Goal: Find specific page/section: Find specific page/section

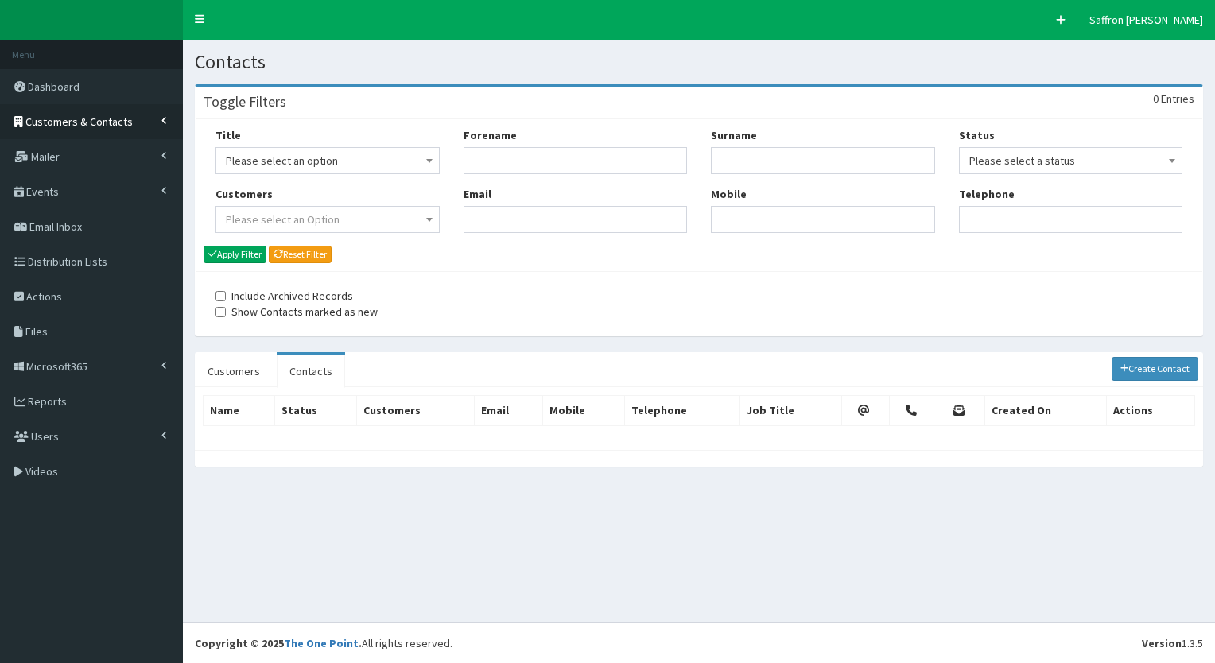
click at [57, 109] on link "Customers & Contacts" at bounding box center [91, 121] width 183 height 35
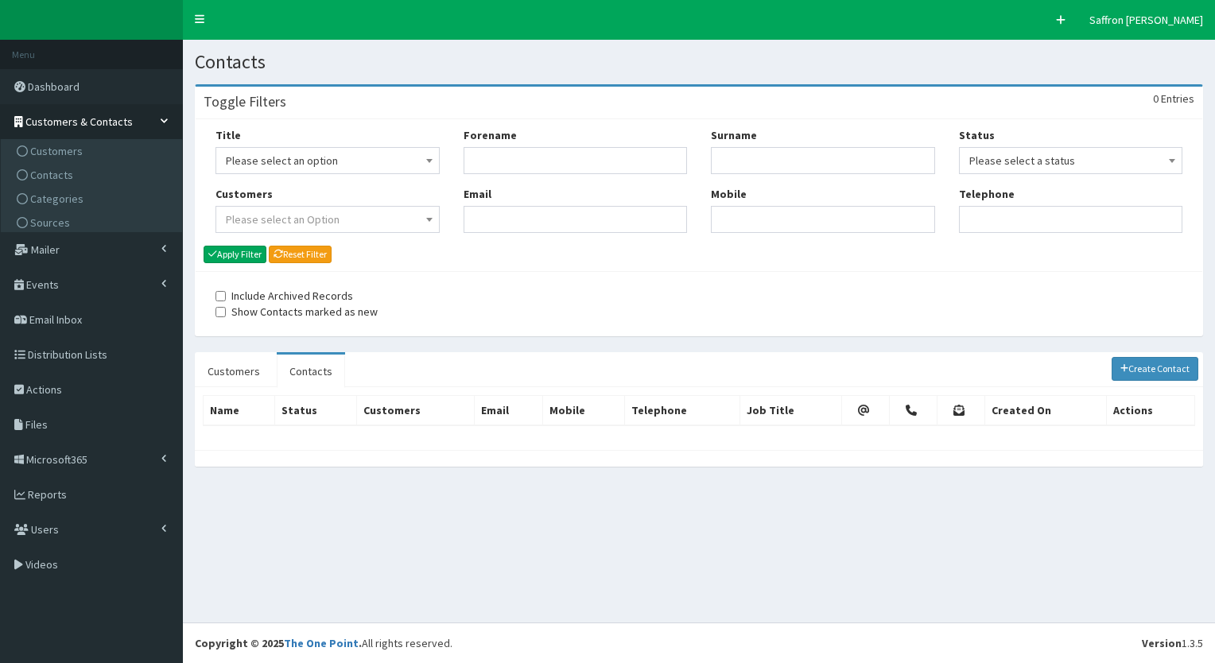
click at [48, 136] on link "Customers & Contacts" at bounding box center [91, 121] width 183 height 35
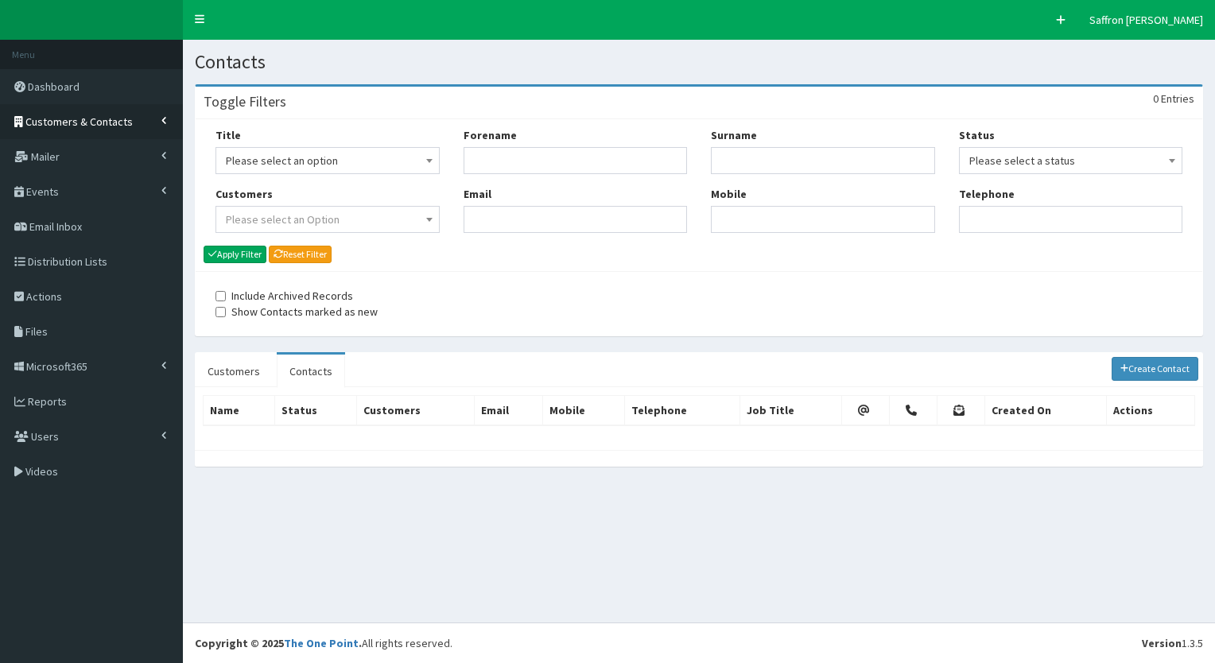
click at [67, 123] on span "Customers & Contacts" at bounding box center [78, 121] width 107 height 14
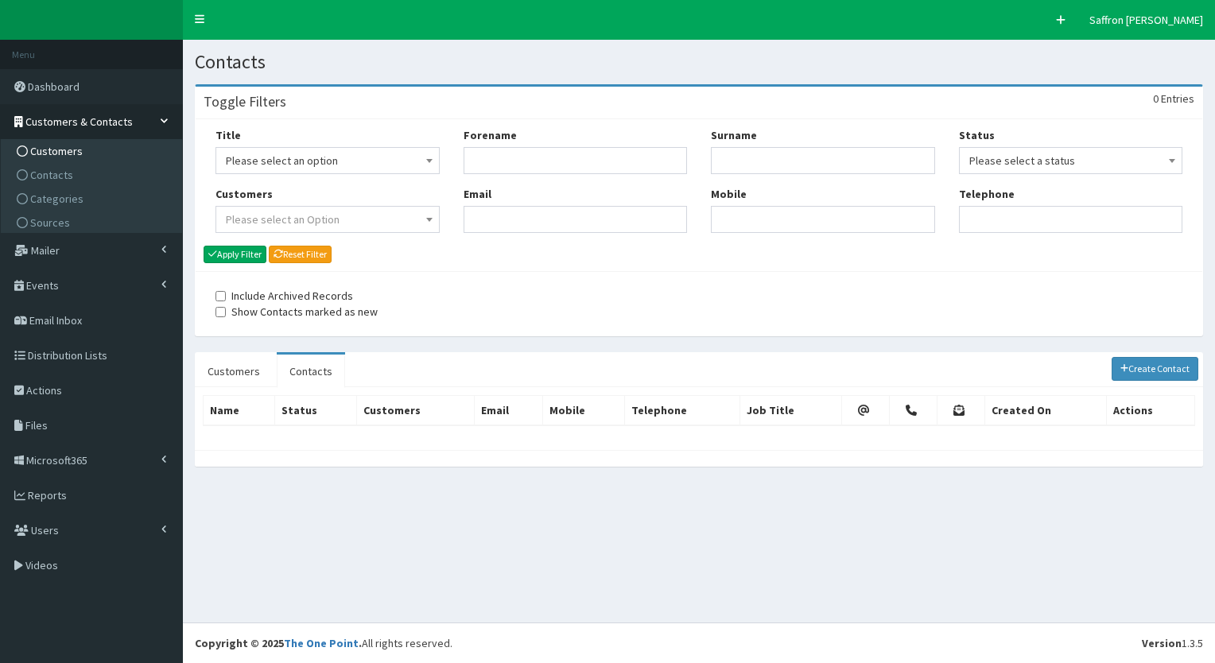
click at [60, 148] on span "Customers" at bounding box center [56, 151] width 52 height 14
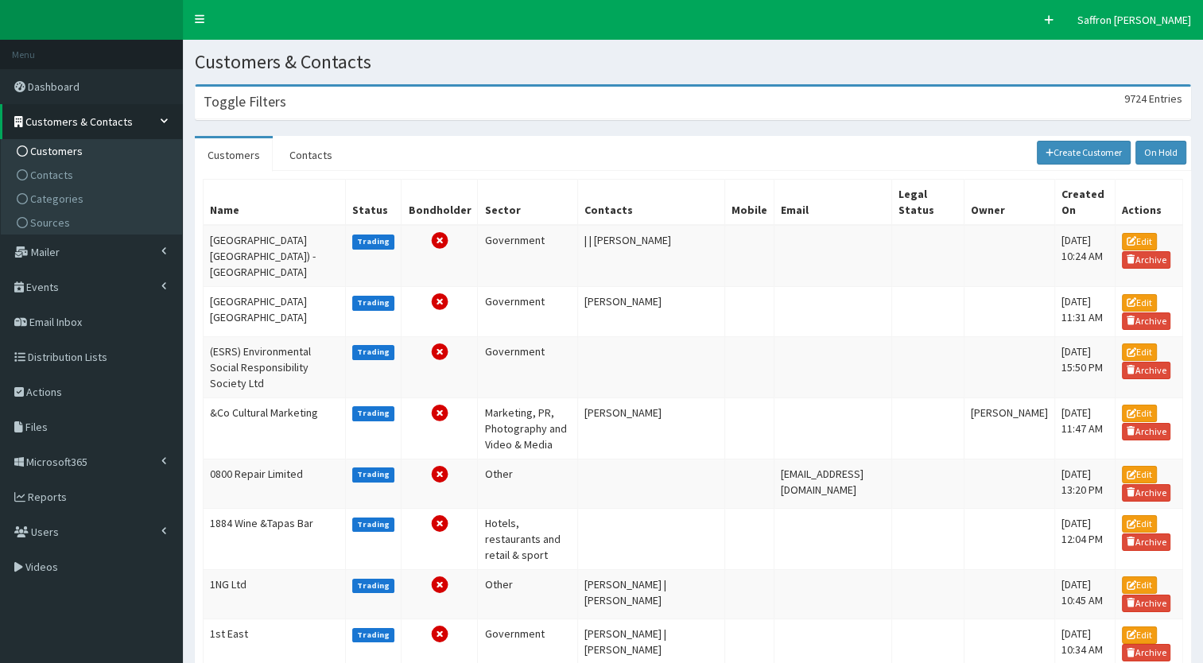
click at [355, 107] on div "Toggle Filters 9724 Entries" at bounding box center [693, 103] width 995 height 33
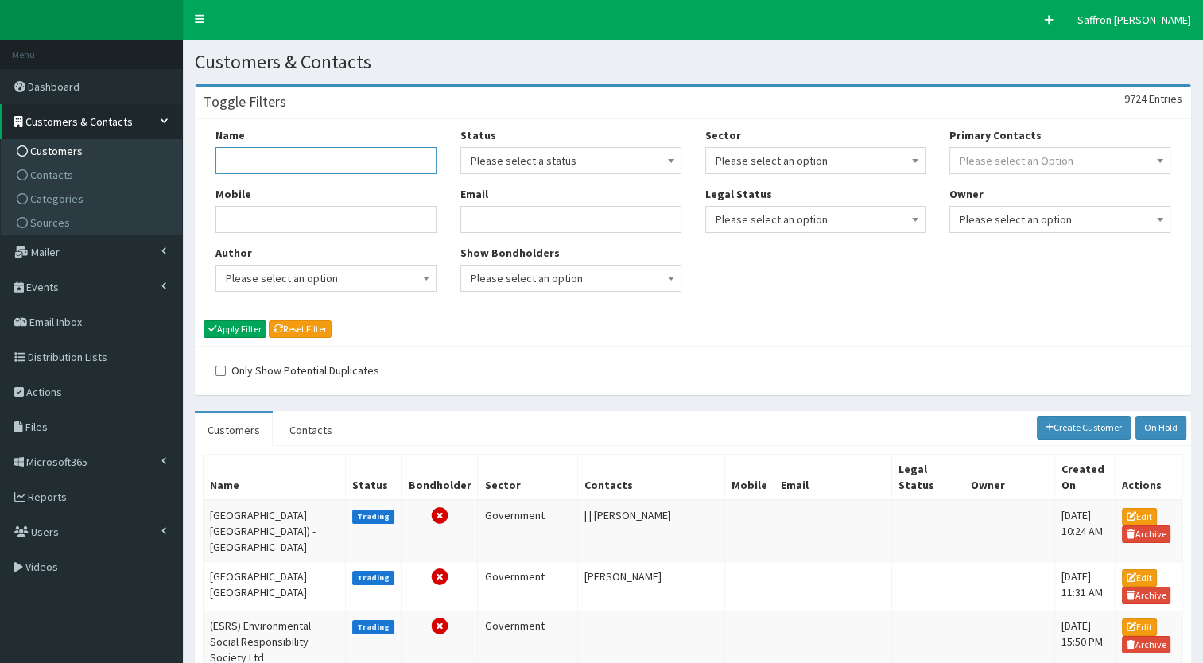
click at [339, 170] on input "Name" at bounding box center [325, 160] width 221 height 27
type input "national"
click at [204, 320] on button "Apply Filter" at bounding box center [235, 328] width 63 height 17
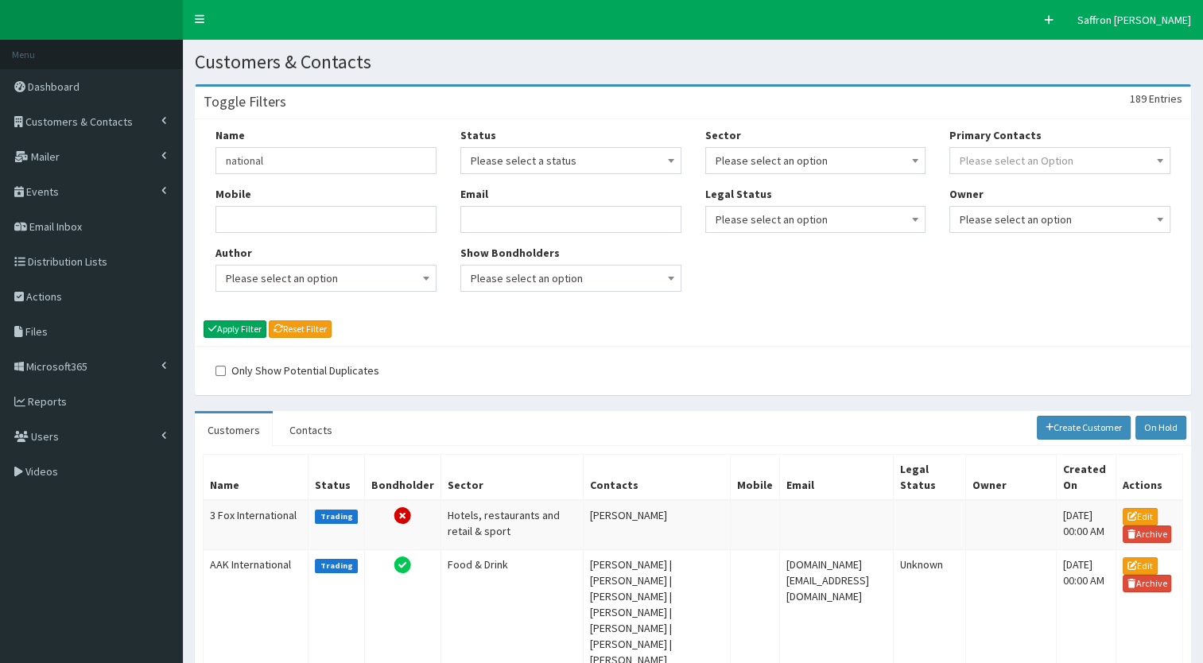
click at [322, 140] on div "Name national" at bounding box center [325, 150] width 221 height 47
click at [308, 143] on div "Name national" at bounding box center [325, 150] width 221 height 47
click at [298, 156] on input "national" at bounding box center [325, 160] width 221 height 27
type input "national world"
click at [204, 320] on button "Apply Filter" at bounding box center [235, 328] width 63 height 17
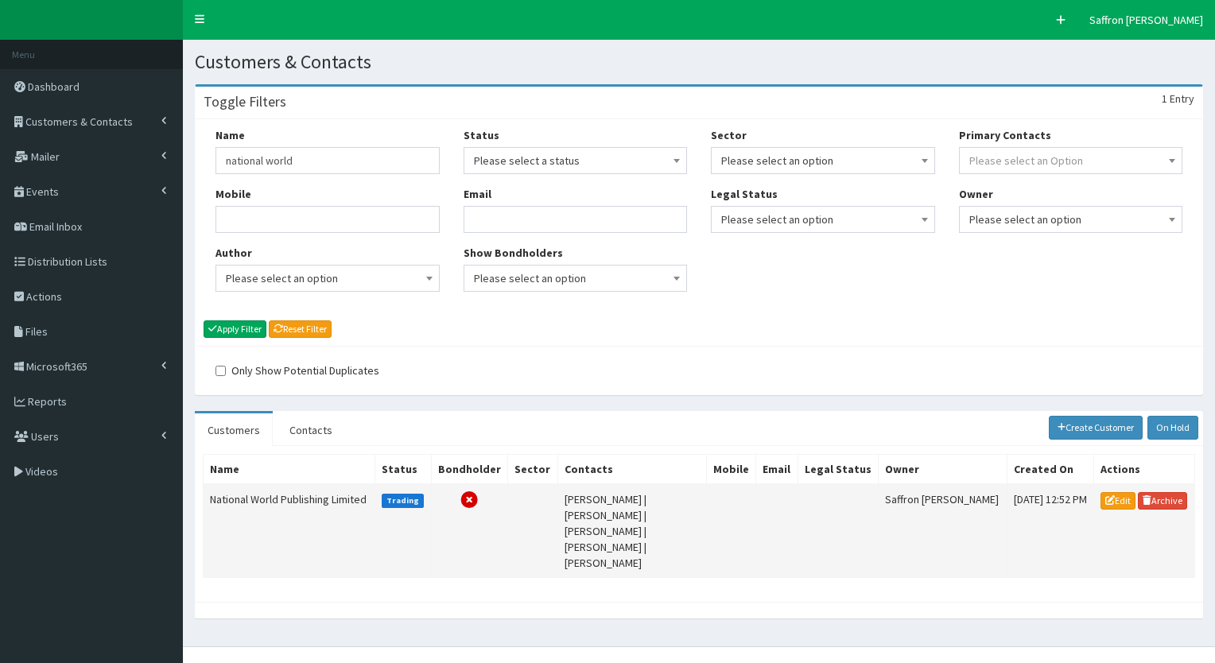
click at [308, 499] on td "National World Publishing Limited" at bounding box center [290, 531] width 172 height 94
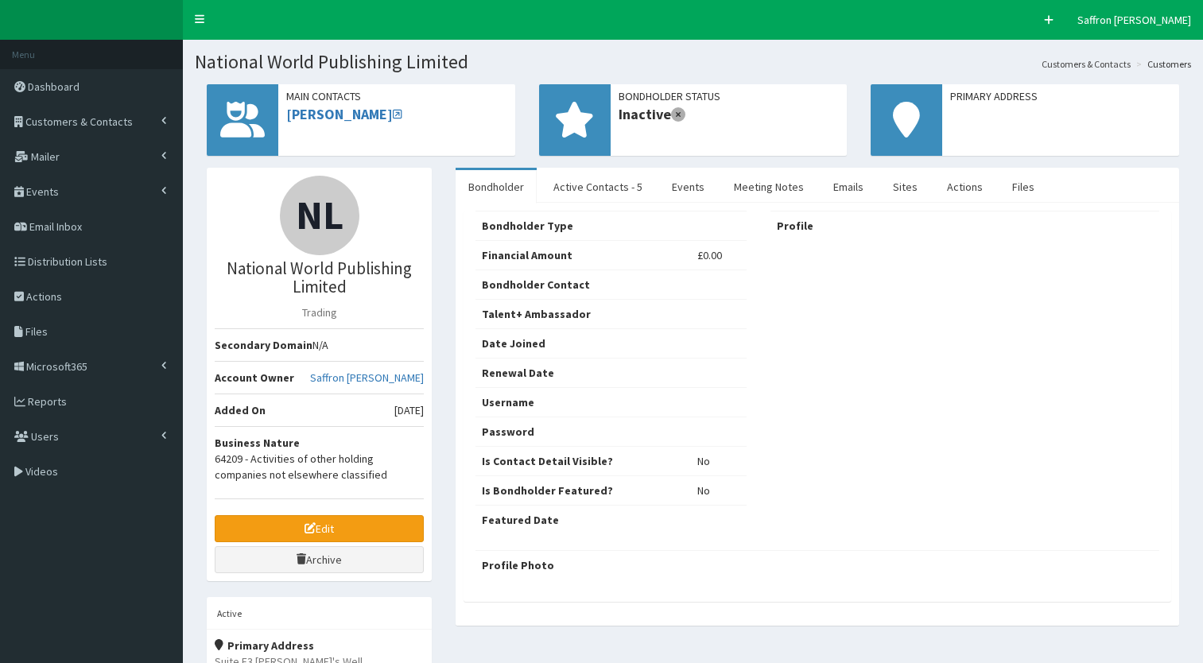
select select "50"
click at [603, 178] on link "Active Contacts - 5" at bounding box center [598, 186] width 114 height 33
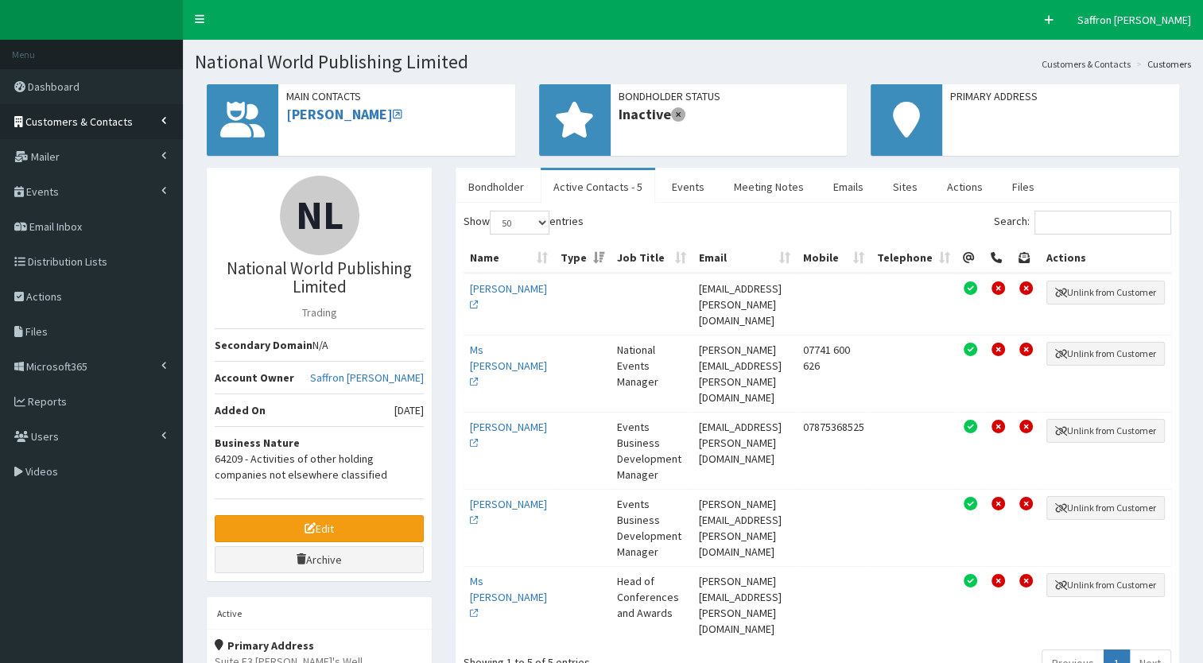
click at [92, 124] on span "Customers & Contacts" at bounding box center [78, 121] width 107 height 14
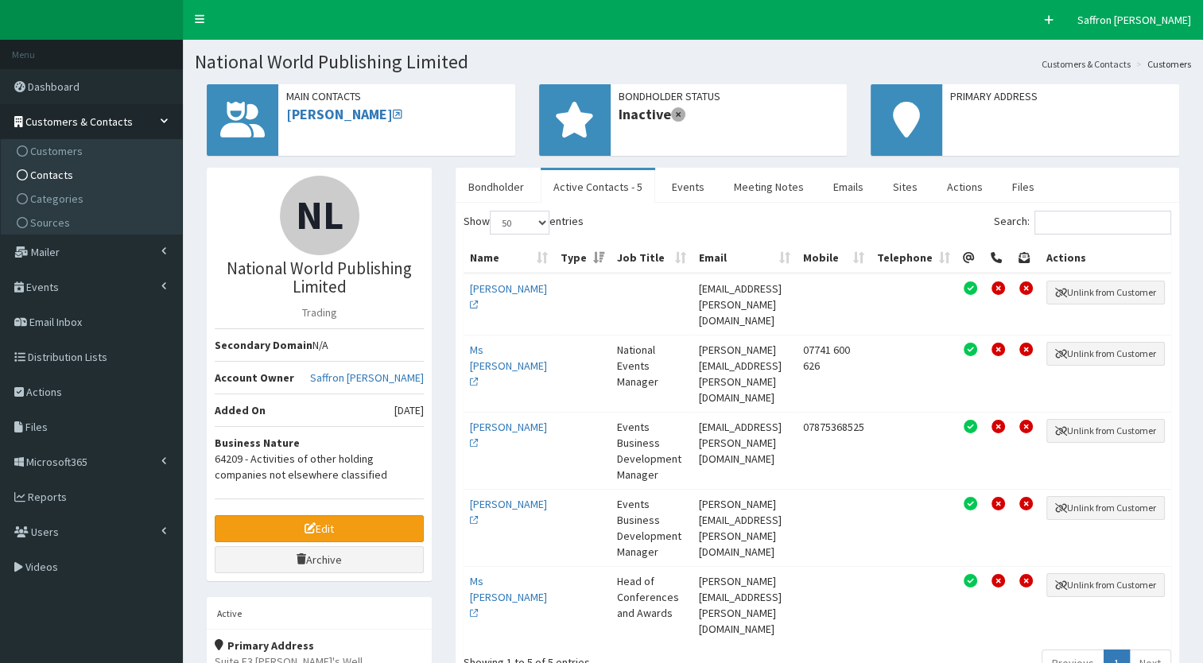
click at [45, 170] on span "Contacts" at bounding box center [51, 175] width 43 height 14
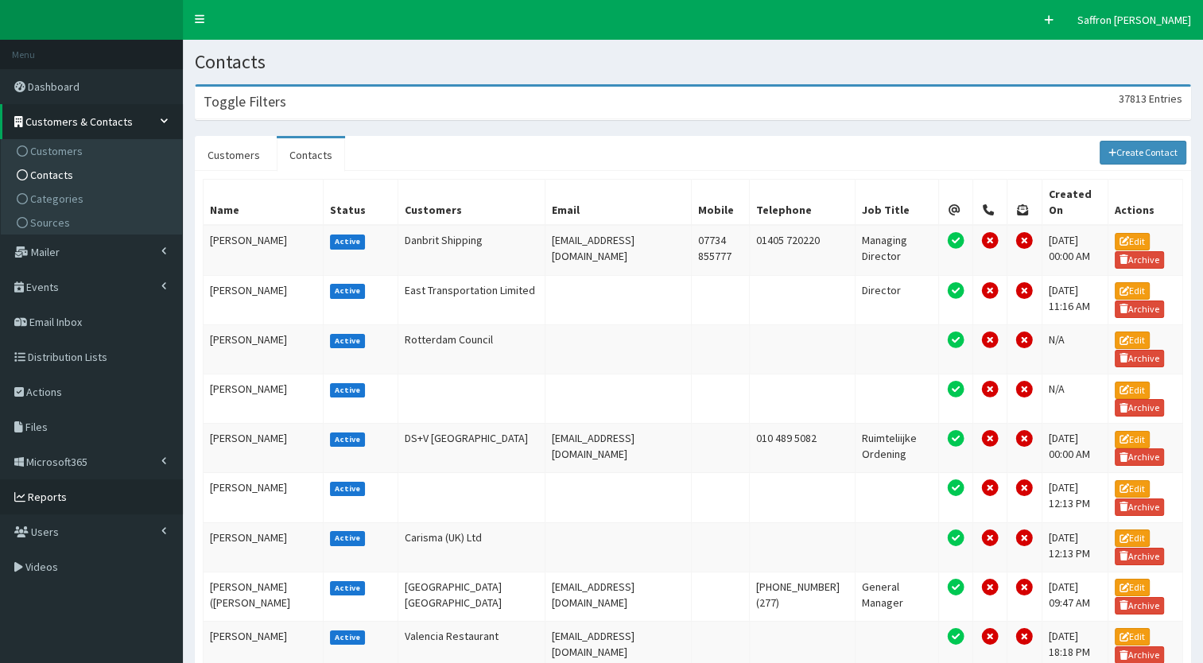
click at [88, 492] on link "Reports" at bounding box center [91, 496] width 183 height 35
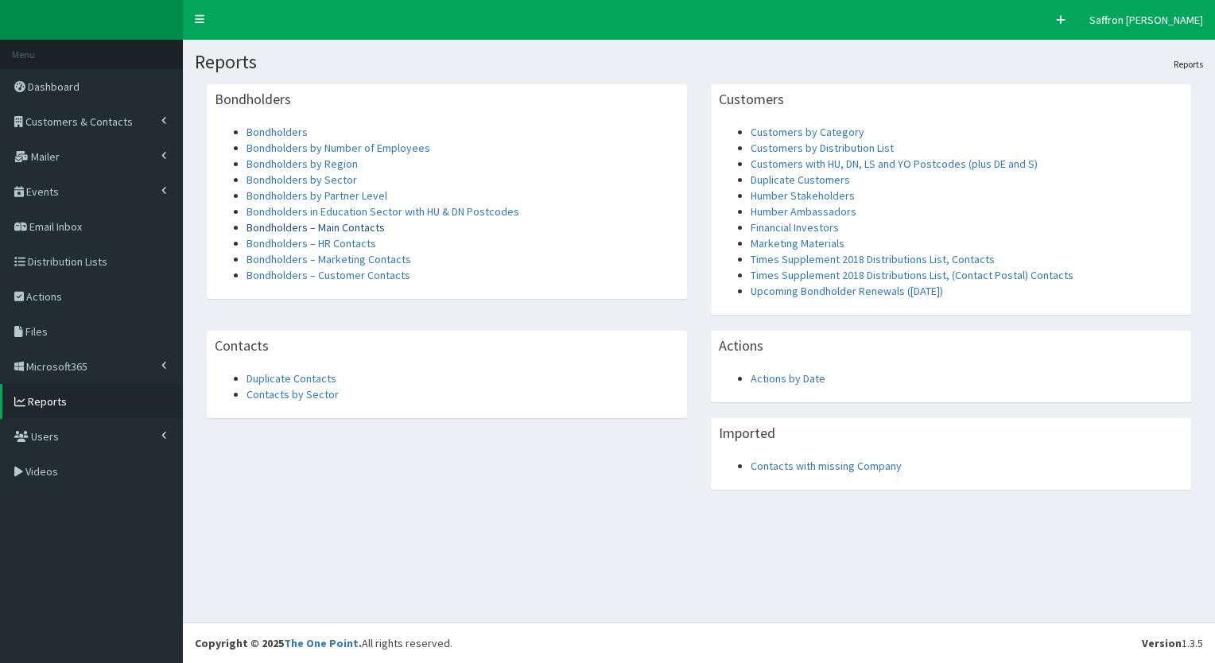
click at [340, 226] on link "Bondholders – Main Contacts" at bounding box center [315, 227] width 138 height 14
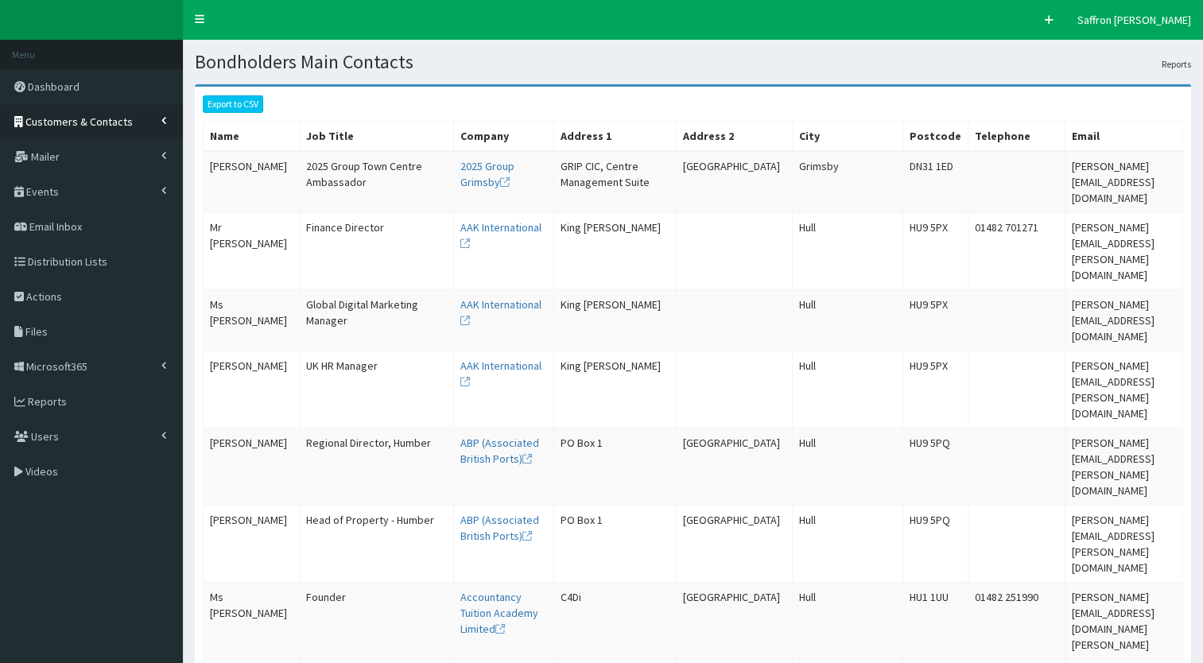
click at [105, 107] on link "Customers & Contacts" at bounding box center [91, 121] width 183 height 35
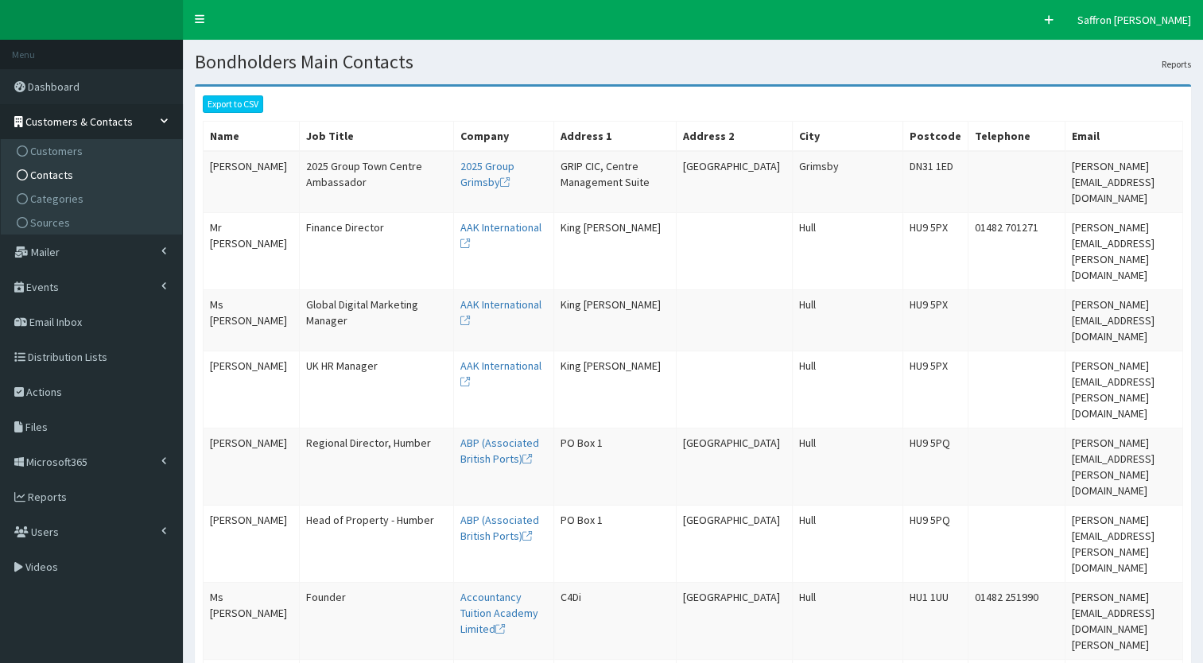
click at [58, 172] on span "Contacts" at bounding box center [51, 175] width 43 height 14
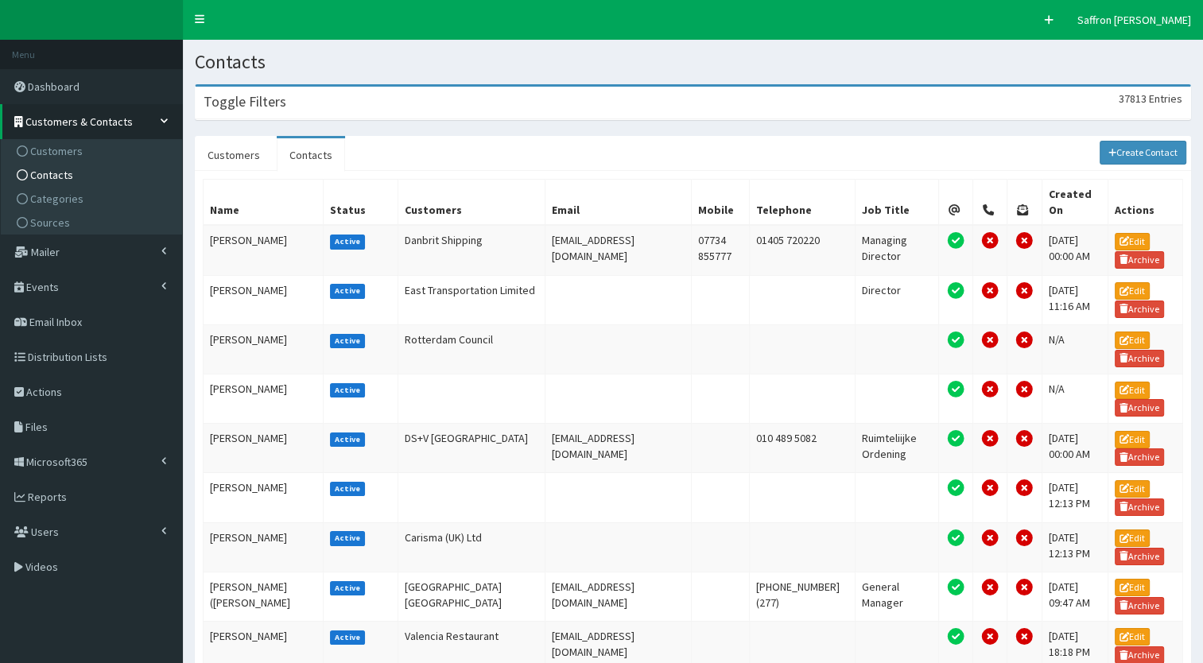
click at [452, 105] on div "Toggle Filters 37813 Entries" at bounding box center [693, 103] width 995 height 33
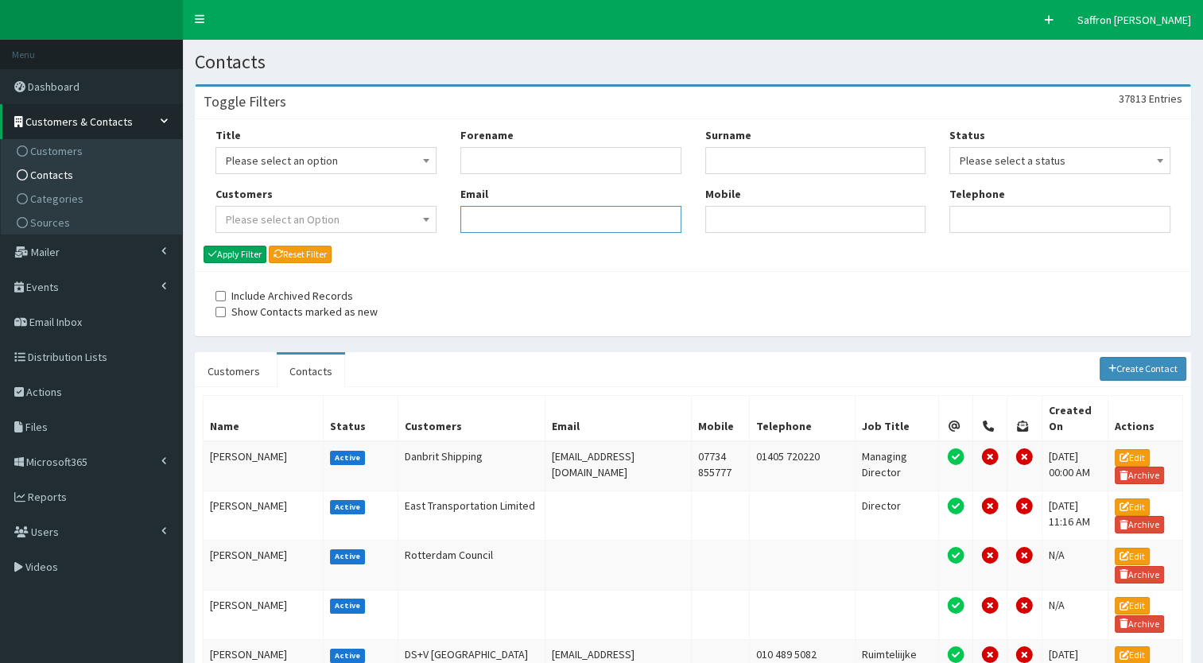
paste input "[EMAIL_ADDRESS][DOMAIN_NAME]"
type input "[EMAIL_ADDRESS][DOMAIN_NAME]"
click at [245, 248] on button "Apply Filter" at bounding box center [235, 254] width 63 height 17
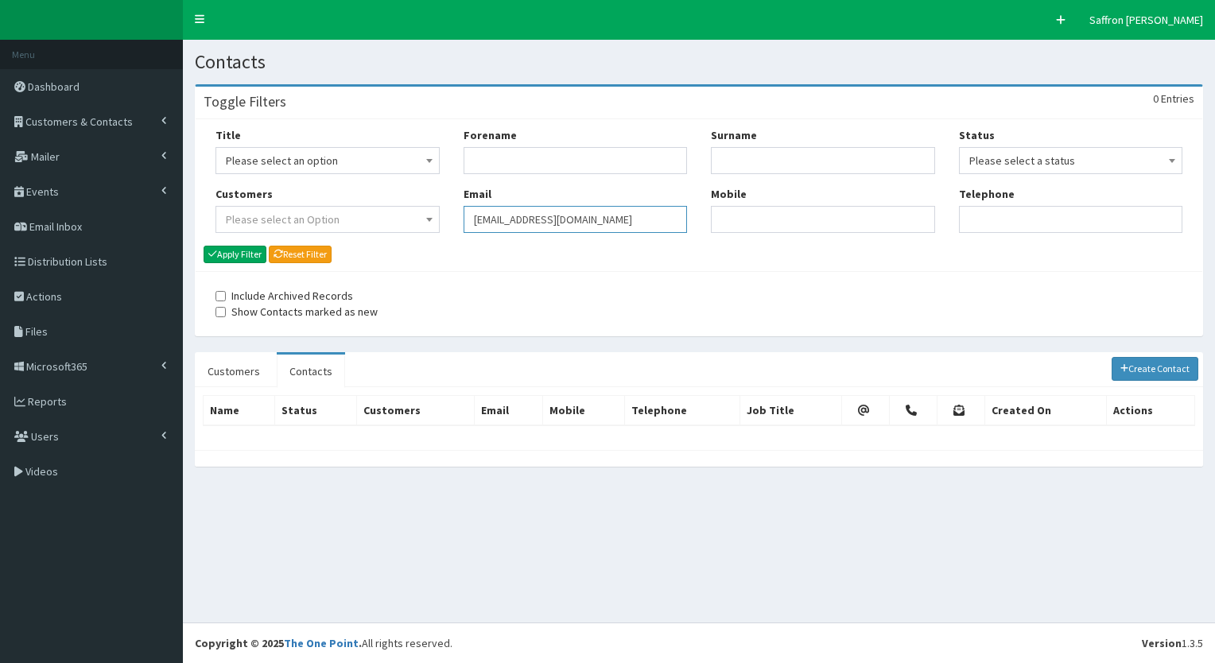
drag, startPoint x: 409, startPoint y: 227, endPoint x: 380, endPoint y: 224, distance: 28.8
click at [380, 224] on div "Title Please select an option Mr Mrs Ms Miss Dr MP QC MBE MEP CBE" at bounding box center [699, 186] width 991 height 118
click at [484, 167] on input "Forename" at bounding box center [576, 160] width 224 height 27
type input "john"
click at [775, 156] on input "Surname" at bounding box center [823, 160] width 224 height 27
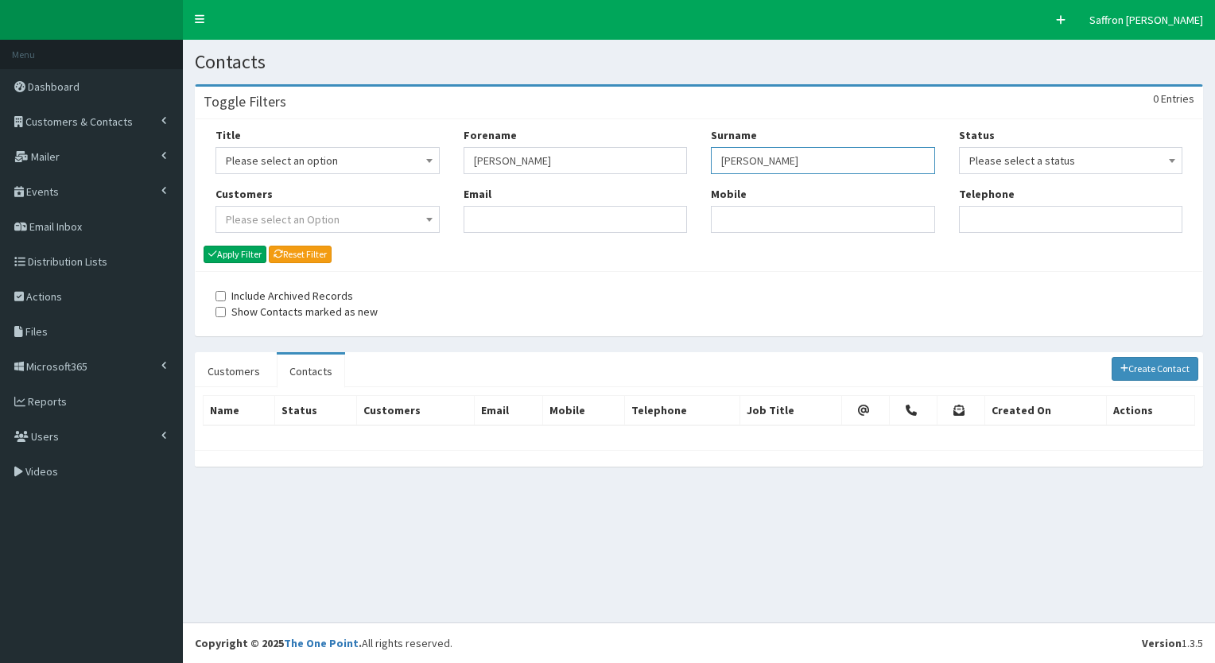
type input "flanagan"
click at [204, 246] on button "Apply Filter" at bounding box center [235, 254] width 63 height 17
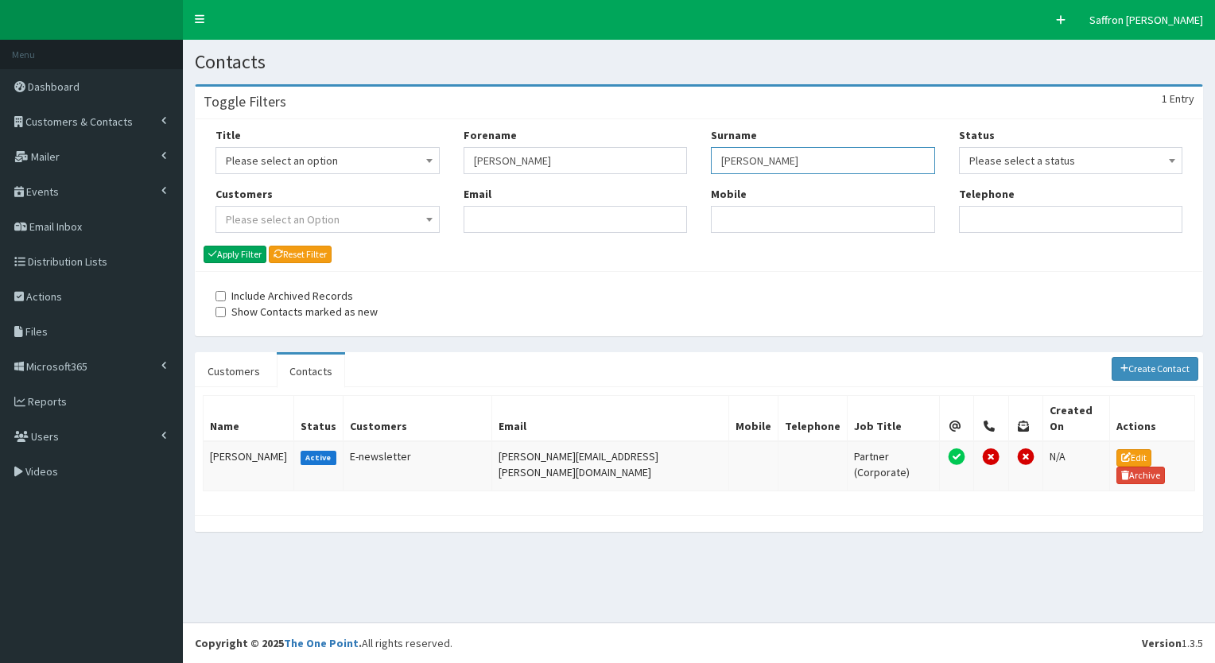
drag, startPoint x: 0, startPoint y: 0, endPoint x: 696, endPoint y: 157, distance: 714.1
click at [696, 157] on div "Title Please select an option Mr Mrs Ms Miss Dr MP QC MBE MEP CBE" at bounding box center [699, 186] width 991 height 118
drag, startPoint x: 499, startPoint y: 168, endPoint x: 470, endPoint y: 160, distance: 30.5
click at [470, 160] on input "john" at bounding box center [576, 160] width 224 height 27
paste input "[PERSON_NAME][EMAIL_ADDRESS][PERSON_NAME][DOMAIN_NAME]"
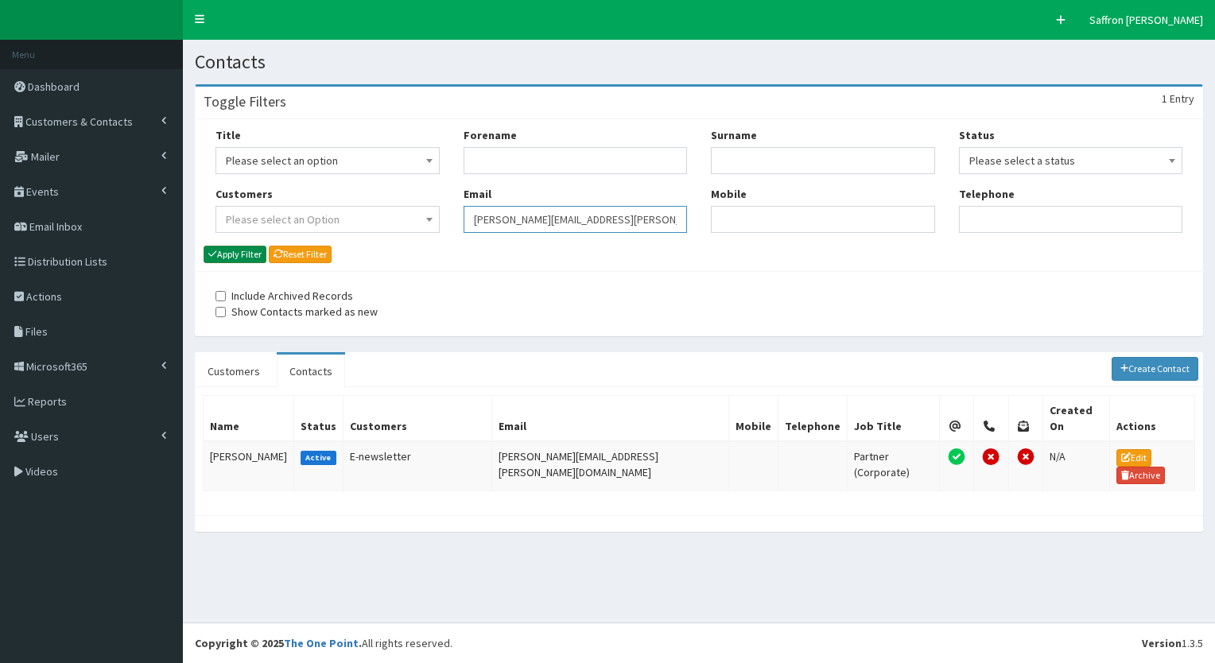
type input "[PERSON_NAME][EMAIL_ADDRESS][PERSON_NAME][DOMAIN_NAME]"
click at [251, 247] on button "Apply Filter" at bounding box center [235, 254] width 63 height 17
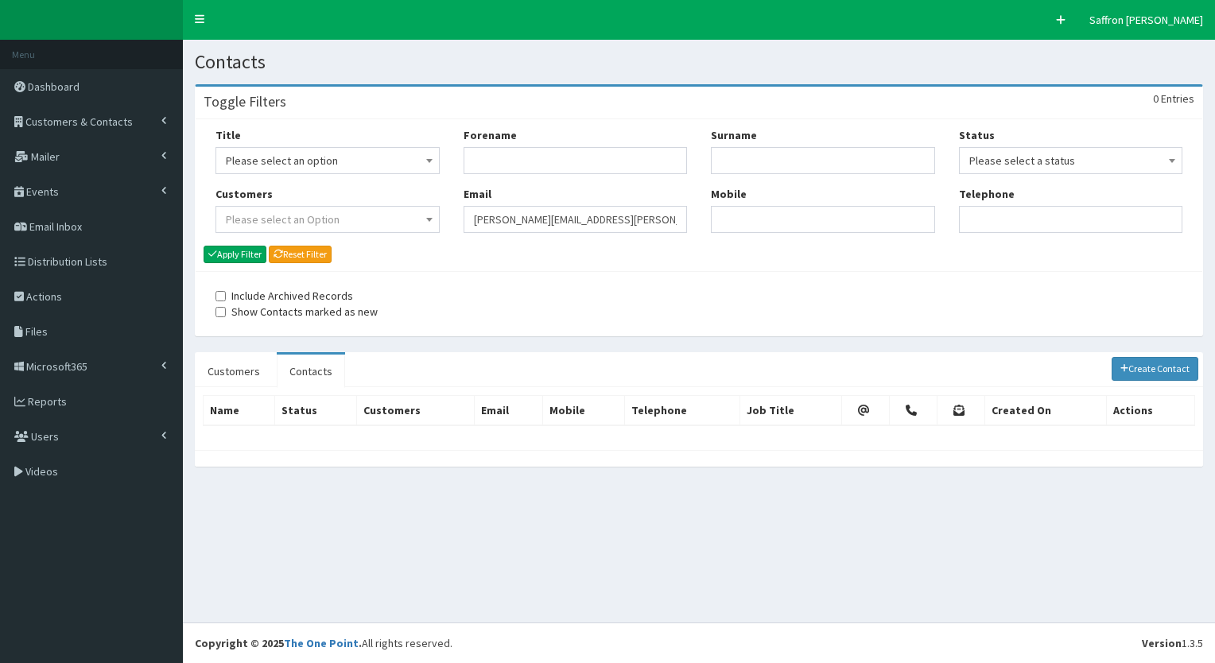
click at [360, 196] on div "Title Please select an option Mr Mrs Ms Miss Dr MP QC MBE MEP CBE" at bounding box center [699, 186] width 991 height 118
paste input "[PERSON_NAME][EMAIL_ADDRESS][DOMAIN_NAME]"
type input "[PERSON_NAME][EMAIL_ADDRESS][DOMAIN_NAME]"
click at [242, 253] on button "Apply Filter" at bounding box center [235, 254] width 63 height 17
click at [454, 228] on div "Forename Email sarah.s@handhcomms.co.uk" at bounding box center [576, 186] width 248 height 118
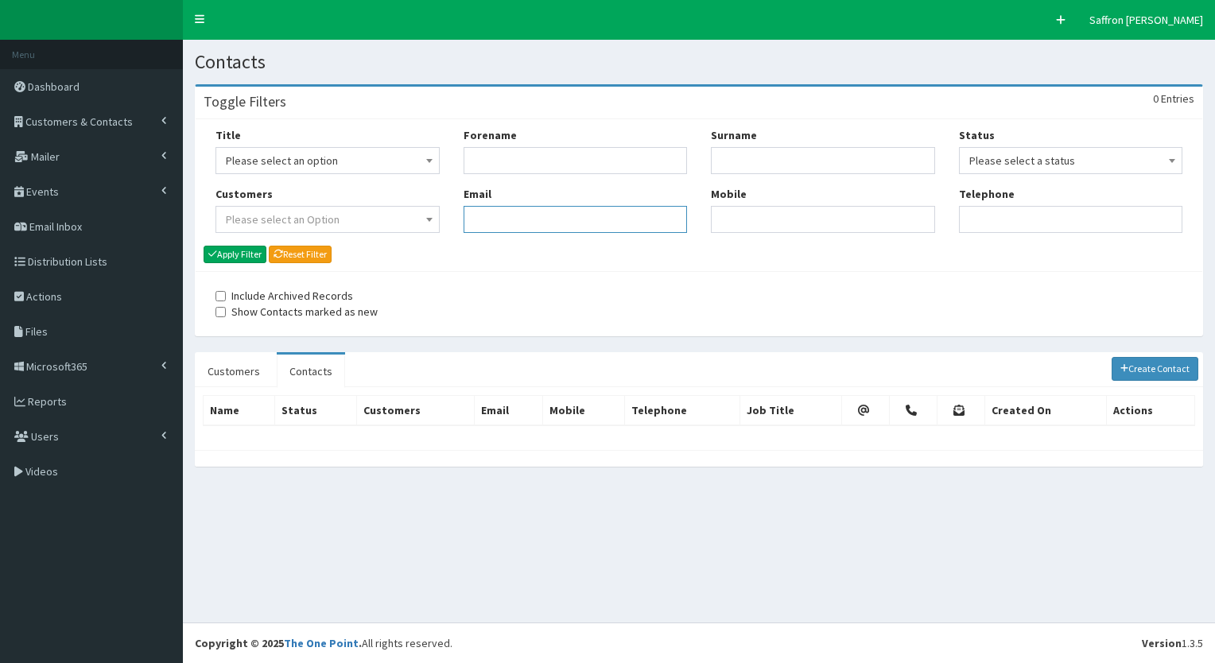
paste input "nicole.waldron@andrewjackson.co.uk"
type input "nicole.waldron@andrewjackson.co.uk"
click at [251, 259] on button "Apply Filter" at bounding box center [235, 254] width 63 height 17
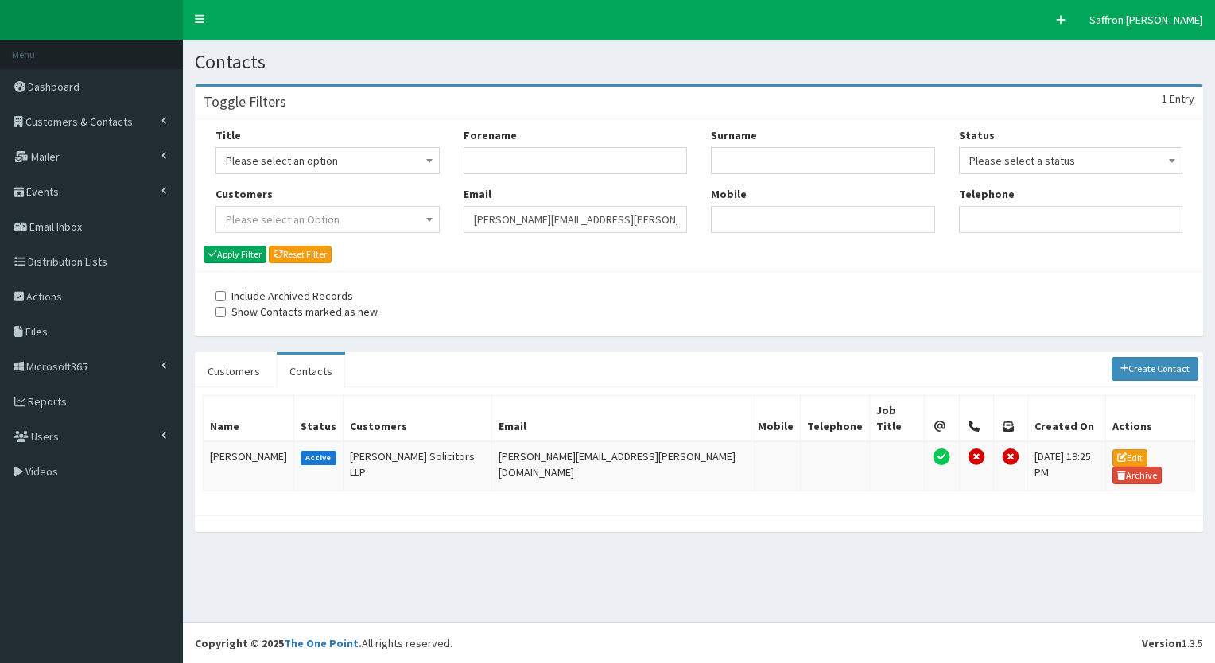
click at [469, 224] on input "nicole.waldron@andrewjackson.co.uk" at bounding box center [576, 219] width 224 height 27
paste input "[PERSON_NAME][EMAIL_ADDRESS][DOMAIN_NAME]"
type input "[PERSON_NAME][EMAIL_ADDRESS][DOMAIN_NAME]"
click at [251, 254] on button "Apply Filter" at bounding box center [235, 254] width 63 height 17
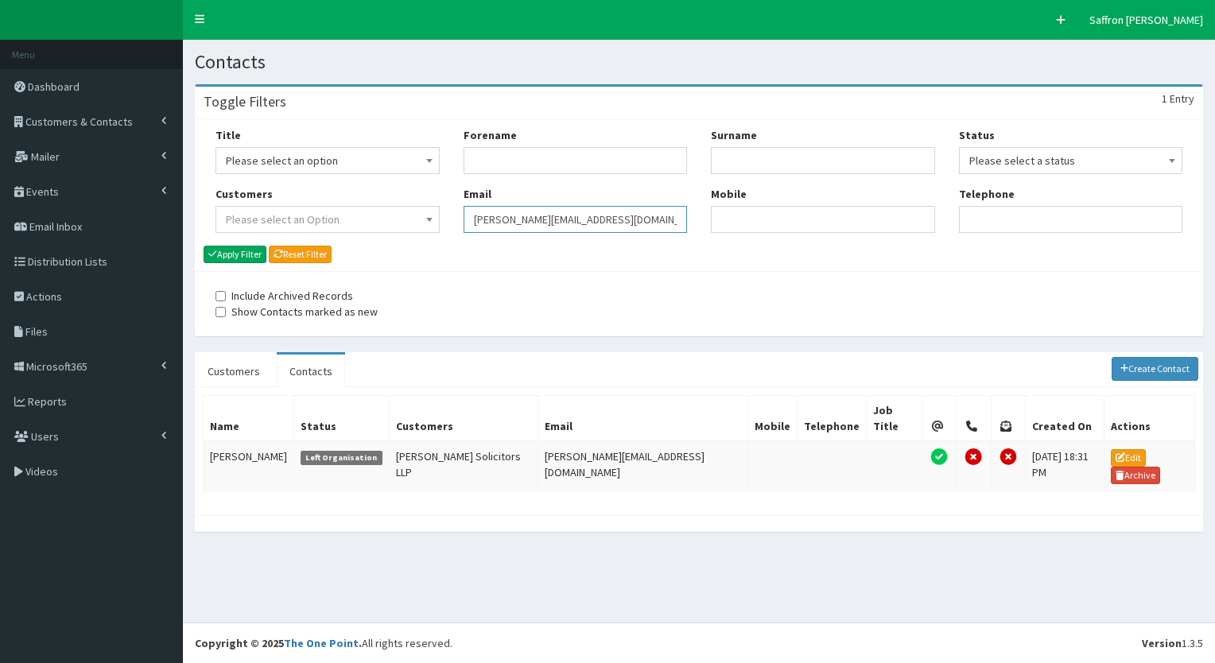
drag, startPoint x: 0, startPoint y: 0, endPoint x: 438, endPoint y: 218, distance: 489.3
click at [438, 218] on div "Title Please select an option Mr Mrs Ms Miss Dr MP QC MBE MEP CBE" at bounding box center [699, 186] width 991 height 118
paste input "[PERSON_NAME][EMAIL_ADDRESS][PERSON_NAME][DOMAIN_NAME]"
type input "[PERSON_NAME][EMAIL_ADDRESS][PERSON_NAME][DOMAIN_NAME]"
click at [249, 254] on button "Apply Filter" at bounding box center [235, 254] width 63 height 17
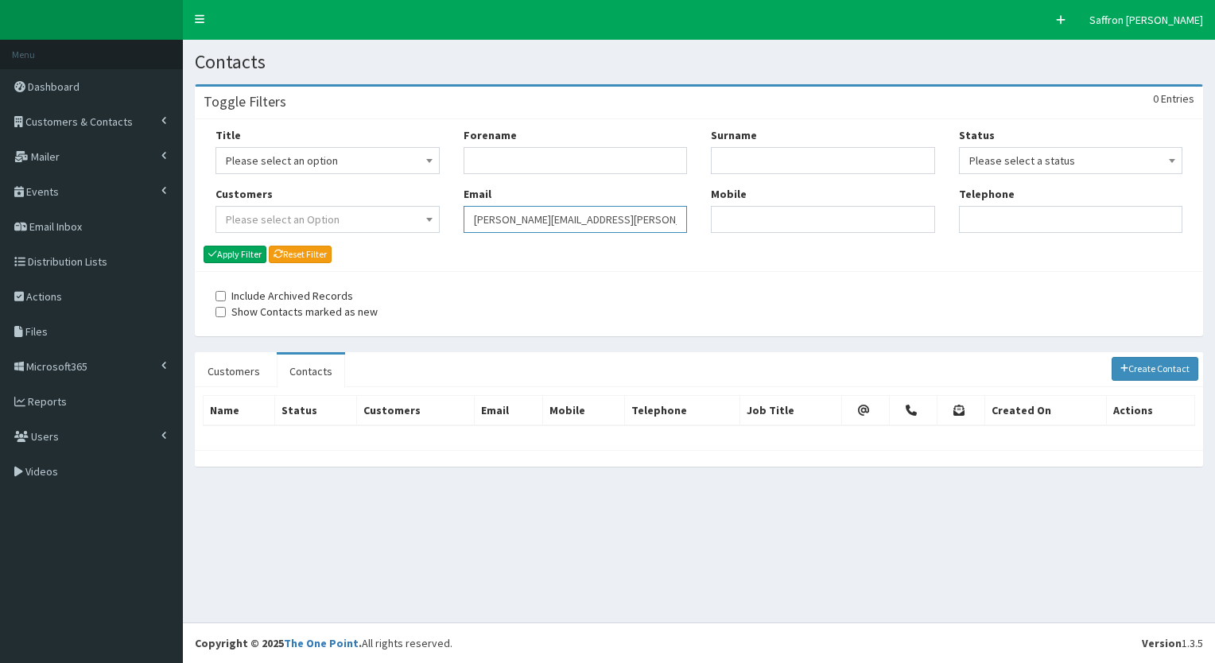
drag, startPoint x: 0, startPoint y: 0, endPoint x: 405, endPoint y: 227, distance: 464.9
click at [405, 227] on div "Title Please select an option Mr Mrs Ms Miss Dr MP QC MBE MEP CBE" at bounding box center [699, 186] width 991 height 118
paste input "leisha.barcoe@hullcc..gov.uk"
type input "leisha.barcoe@hullcc..gov.uk"
click at [233, 262] on button "Apply Filter" at bounding box center [235, 254] width 63 height 17
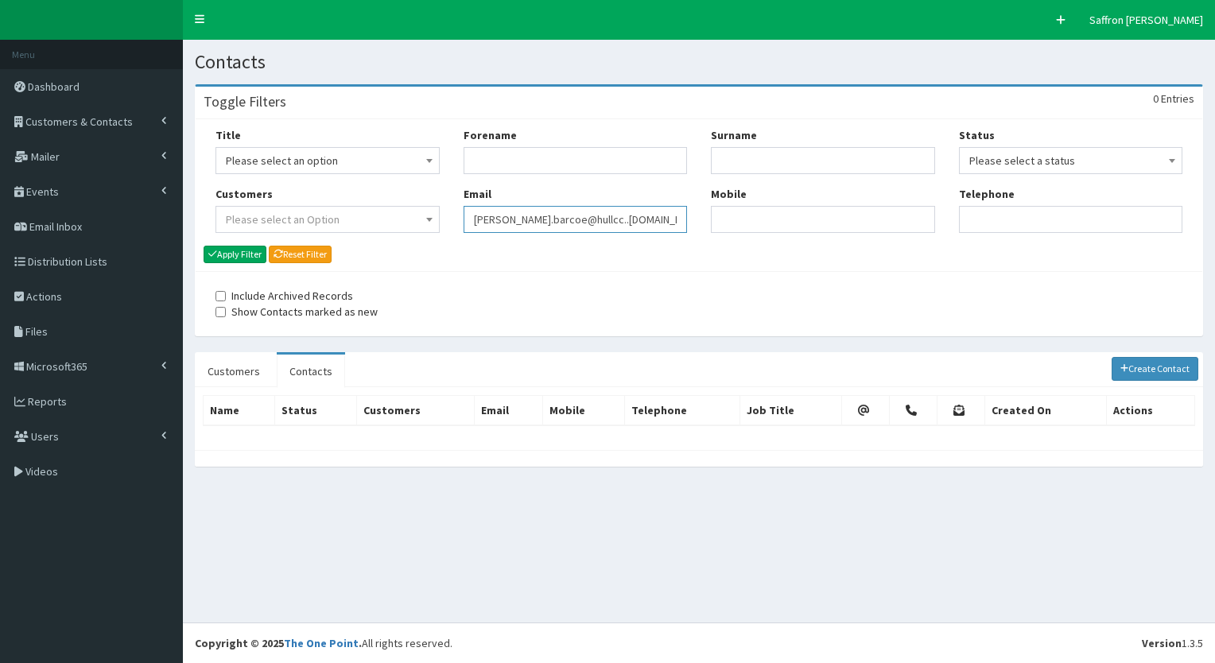
click at [574, 223] on input "leisha.barcoe@hullcc..gov.uk" at bounding box center [576, 219] width 224 height 27
type input "[PERSON_NAME][EMAIL_ADDRESS][DOMAIN_NAME]"
click at [204, 246] on button "Apply Filter" at bounding box center [235, 254] width 63 height 17
drag, startPoint x: 627, startPoint y: 215, endPoint x: 368, endPoint y: 205, distance: 258.6
click at [368, 205] on div "Title Please select an option Mr Mrs Ms Miss Dr MP QC MBE MEP CBE" at bounding box center [699, 186] width 991 height 118
